Goal: Find specific page/section: Find specific page/section

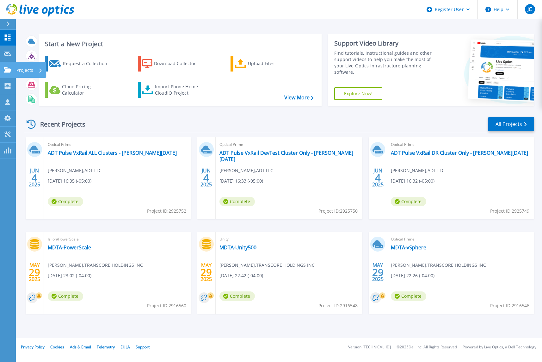
click at [22, 70] on p "Projects" at bounding box center [24, 70] width 17 height 16
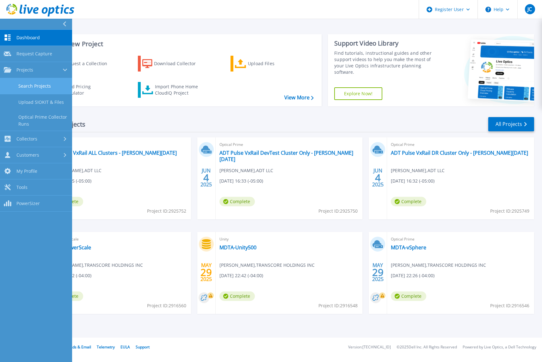
click at [33, 87] on link "Search Projects" at bounding box center [36, 86] width 72 height 16
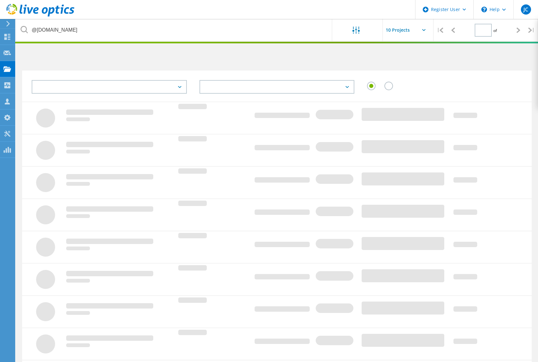
type input "1"
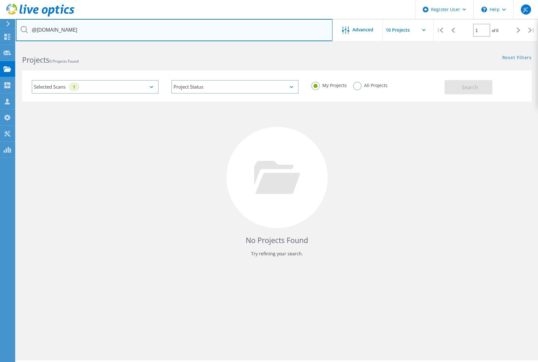
drag, startPoint x: 66, startPoint y: 32, endPoint x: -75, endPoint y: 29, distance: 140.8
click at [0, 29] on html "Register User \n Help Explore Helpful Articles Contact Support JC Dell User [PE…" at bounding box center [269, 189] width 538 height 379
type input "@[DOMAIN_NAME]"
